Goal: Information Seeking & Learning: Learn about a topic

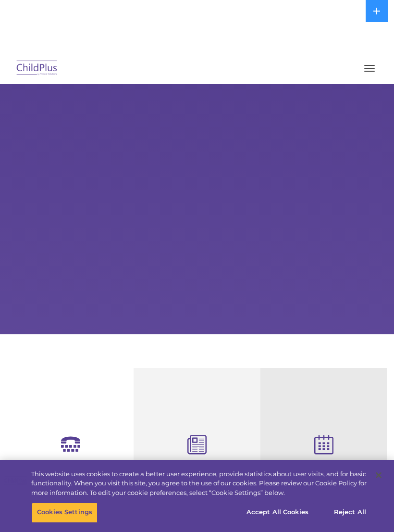
select select "MEDIUM"
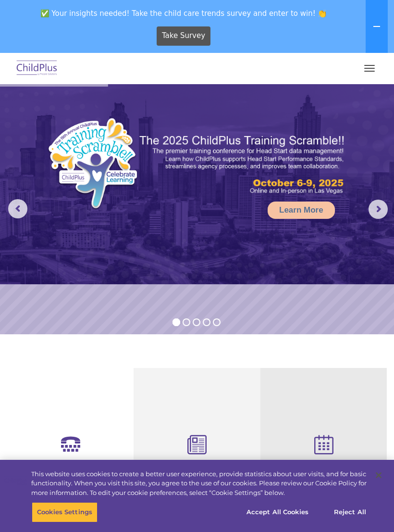
click at [39, 64] on img at bounding box center [36, 68] width 45 height 23
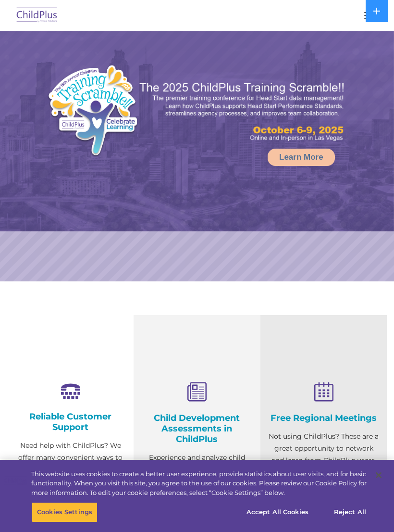
select select "MEDIUM"
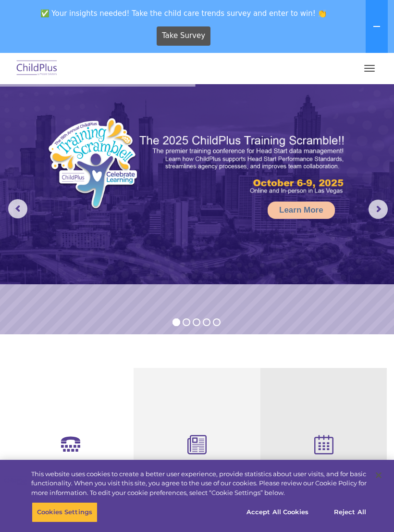
click at [388, 29] on button at bounding box center [377, 26] width 22 height 53
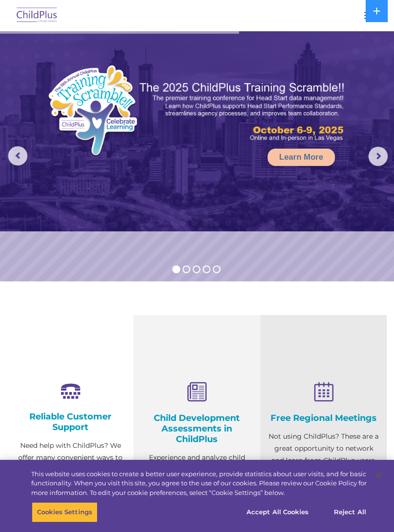
click at [379, 11] on icon at bounding box center [377, 11] width 7 height 7
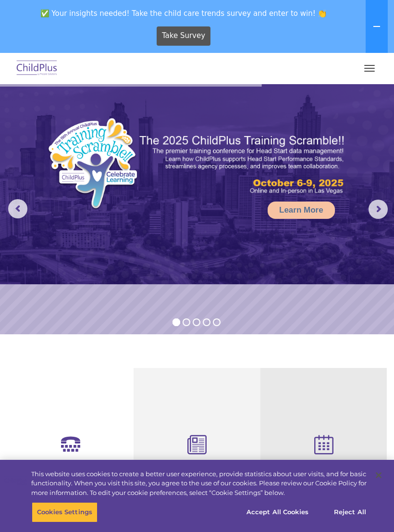
click at [373, 27] on button at bounding box center [377, 26] width 22 height 53
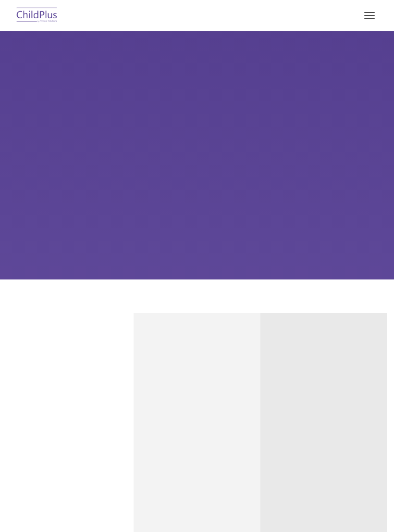
click at [213, 218] on div "Learn More Request a Demo The Future of ChildPlus is Here! Boost your productiv…" at bounding box center [197, 155] width 394 height 248
click at [227, 217] on div "Learn More Request a Demo The Future of ChildPlus is Here! Boost your productiv…" at bounding box center [197, 155] width 394 height 248
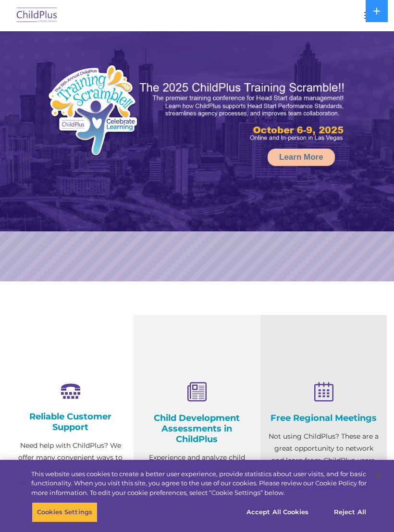
select select "MEDIUM"
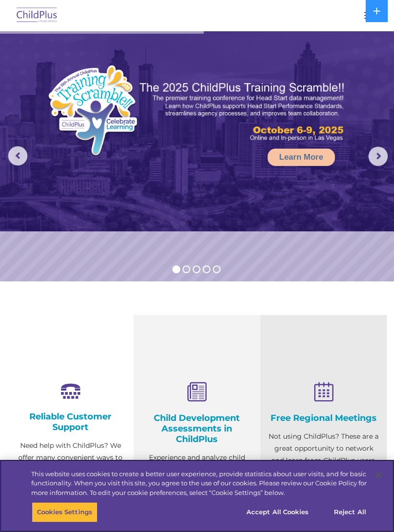
click at [274, 512] on button "Accept All Cookies" at bounding box center [277, 512] width 73 height 20
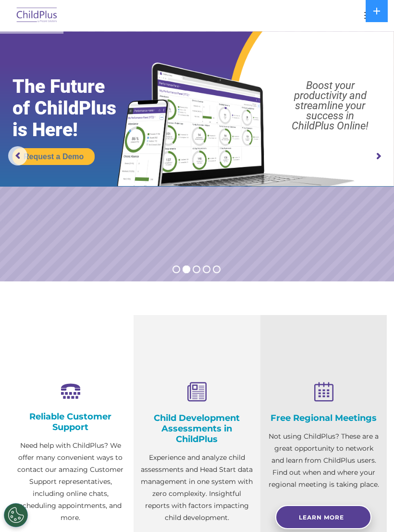
click at [340, 16] on div at bounding box center [197, 15] width 356 height 23
click at [385, 156] on rs-arrow at bounding box center [378, 156] width 19 height 19
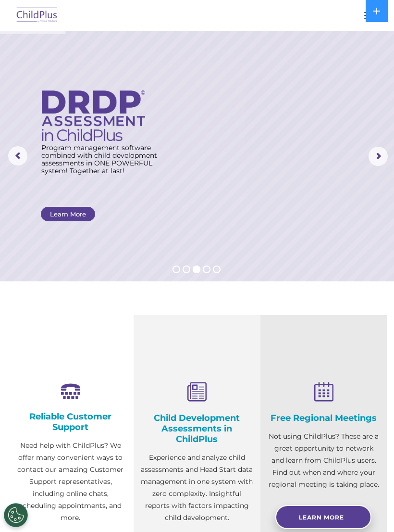
click at [382, 163] on rs-arrow at bounding box center [378, 156] width 19 height 19
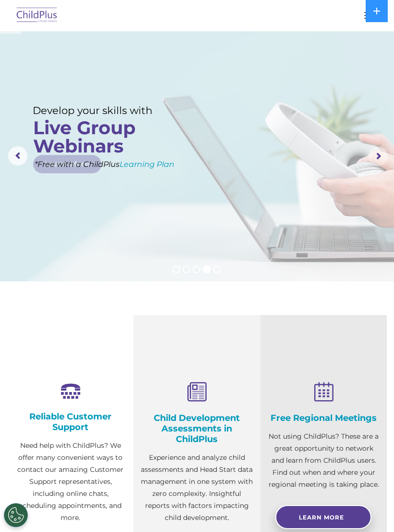
click at [386, 156] on rs-arrow at bounding box center [378, 156] width 19 height 19
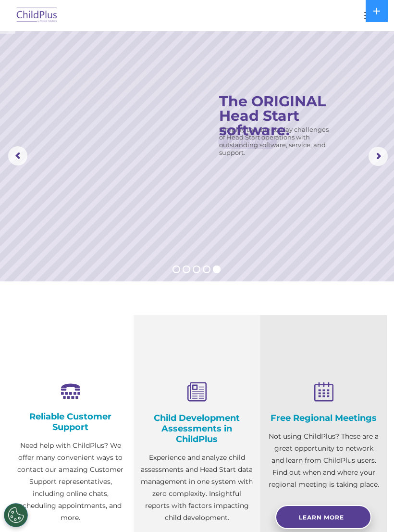
click at [380, 157] on rs-arrow at bounding box center [378, 156] width 19 height 19
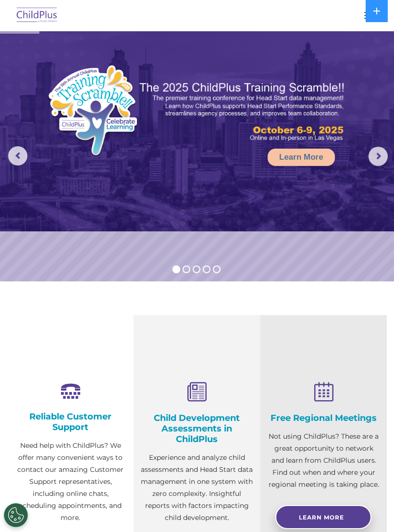
click at [355, 16] on div at bounding box center [197, 15] width 356 height 23
click at [381, 9] on icon at bounding box center [377, 11] width 8 height 8
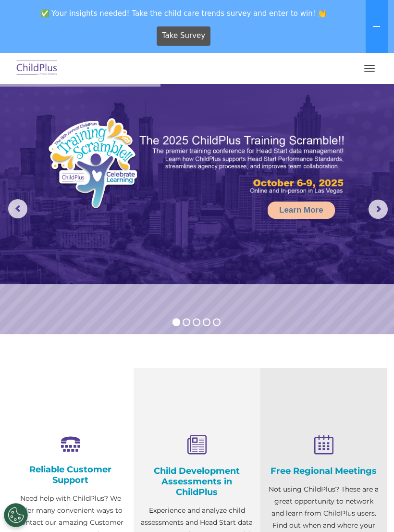
click at [369, 65] on span "button" at bounding box center [369, 65] width 11 height 1
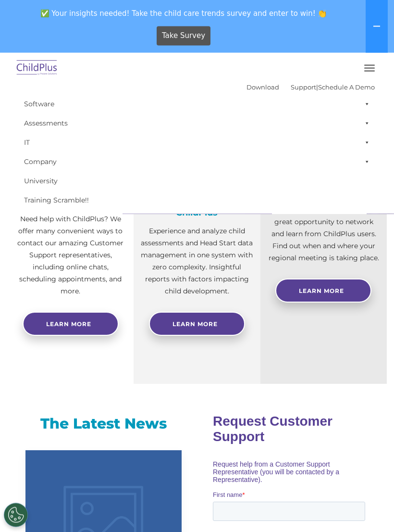
scroll to position [284, 0]
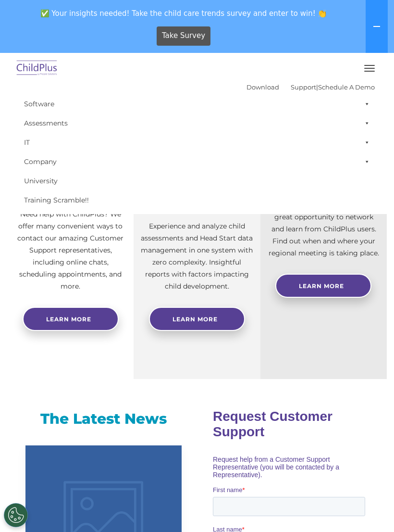
click at [376, 25] on icon at bounding box center [377, 27] width 8 height 8
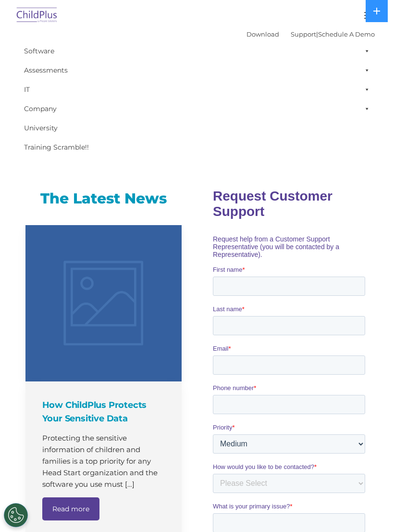
scroll to position [448, 0]
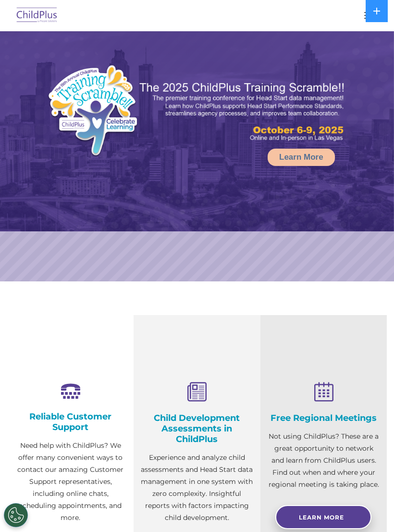
select select "MEDIUM"
